Goal: Task Accomplishment & Management: Use online tool/utility

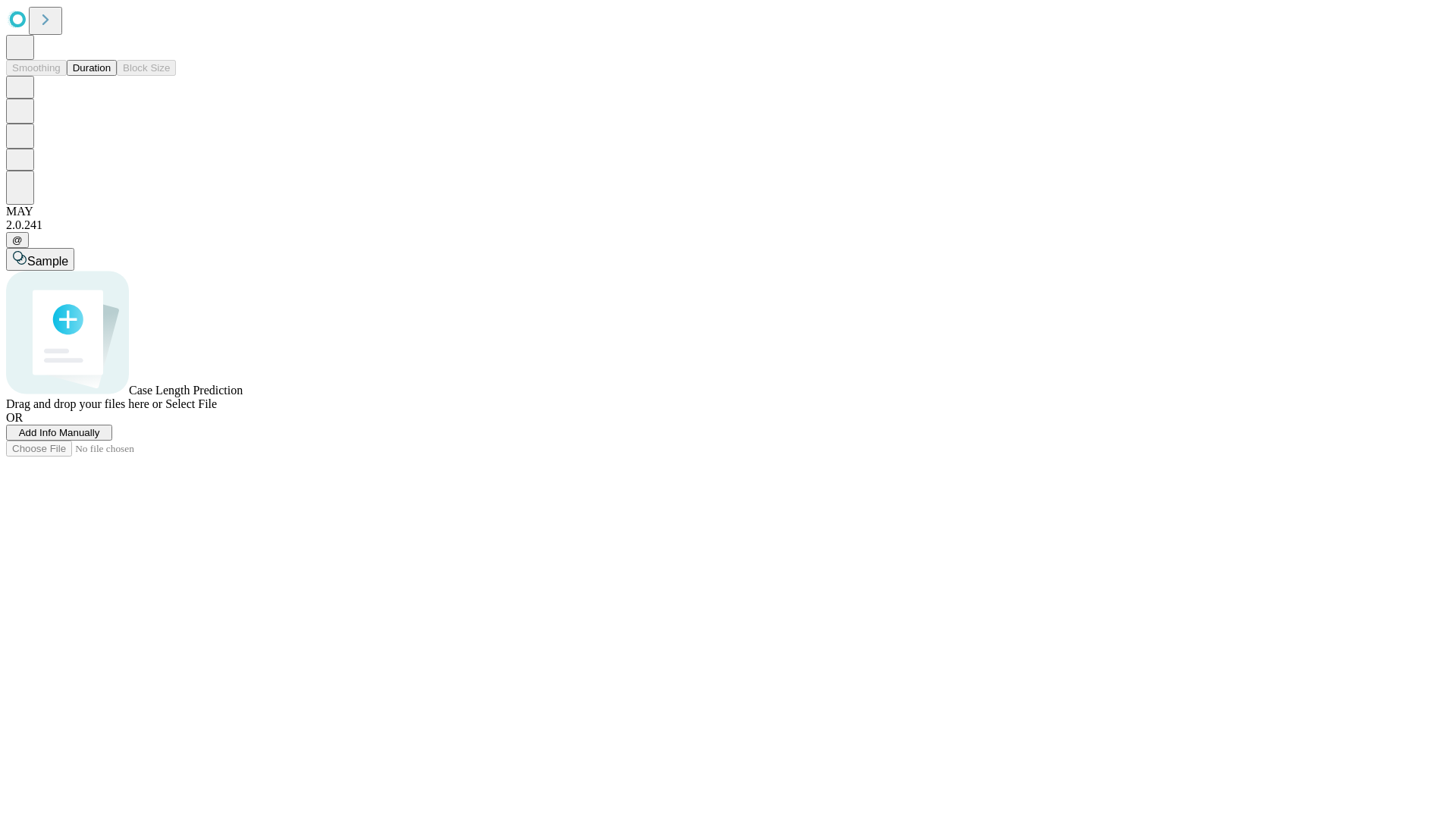
click at [111, 76] on button "Duration" at bounding box center [92, 68] width 50 height 16
click at [100, 438] on span "Add Info Manually" at bounding box center [59, 432] width 81 height 11
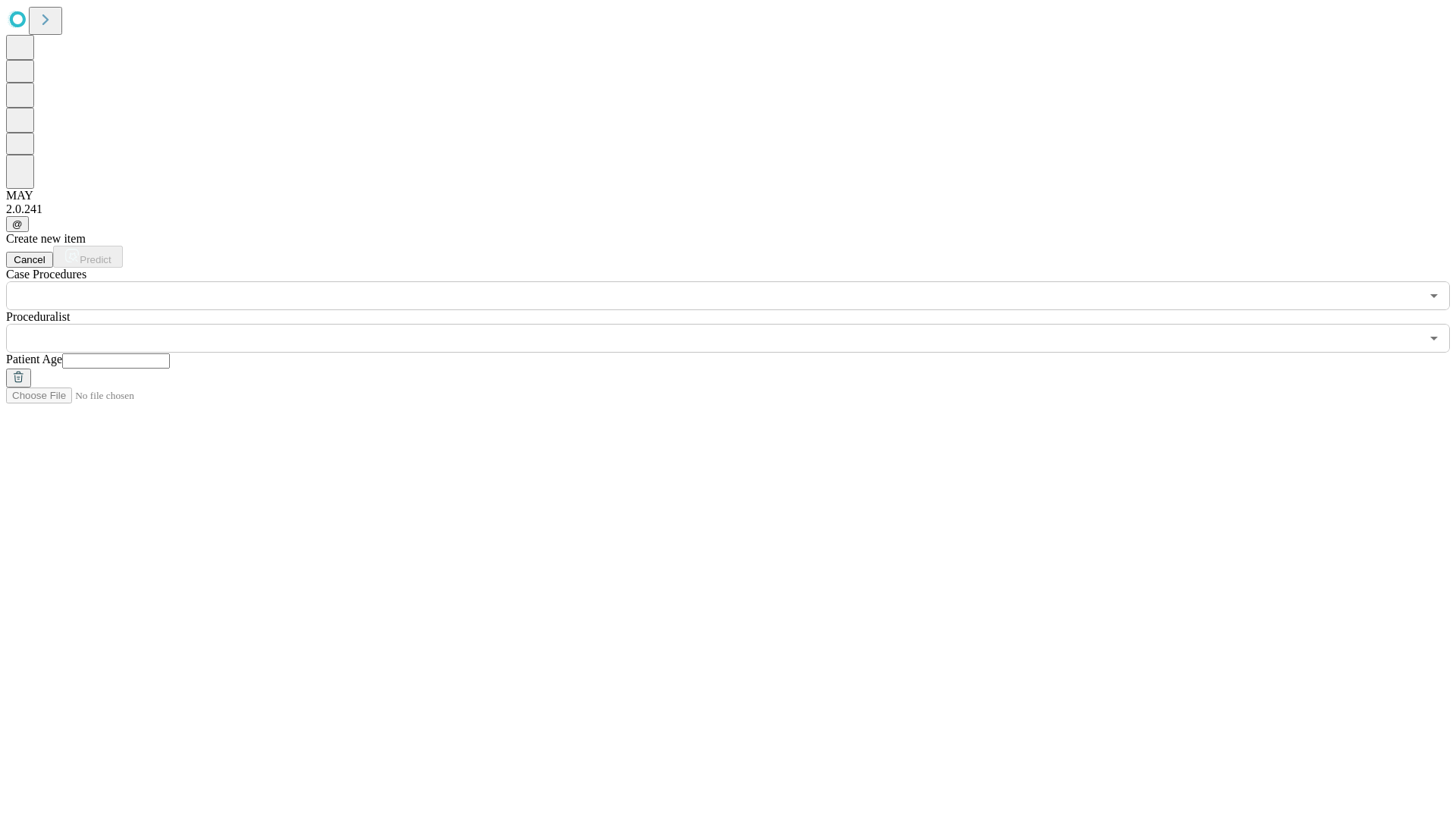
click at [170, 353] on input "text" at bounding box center [116, 360] width 108 height 15
type input "**"
